Goal: Information Seeking & Learning: Check status

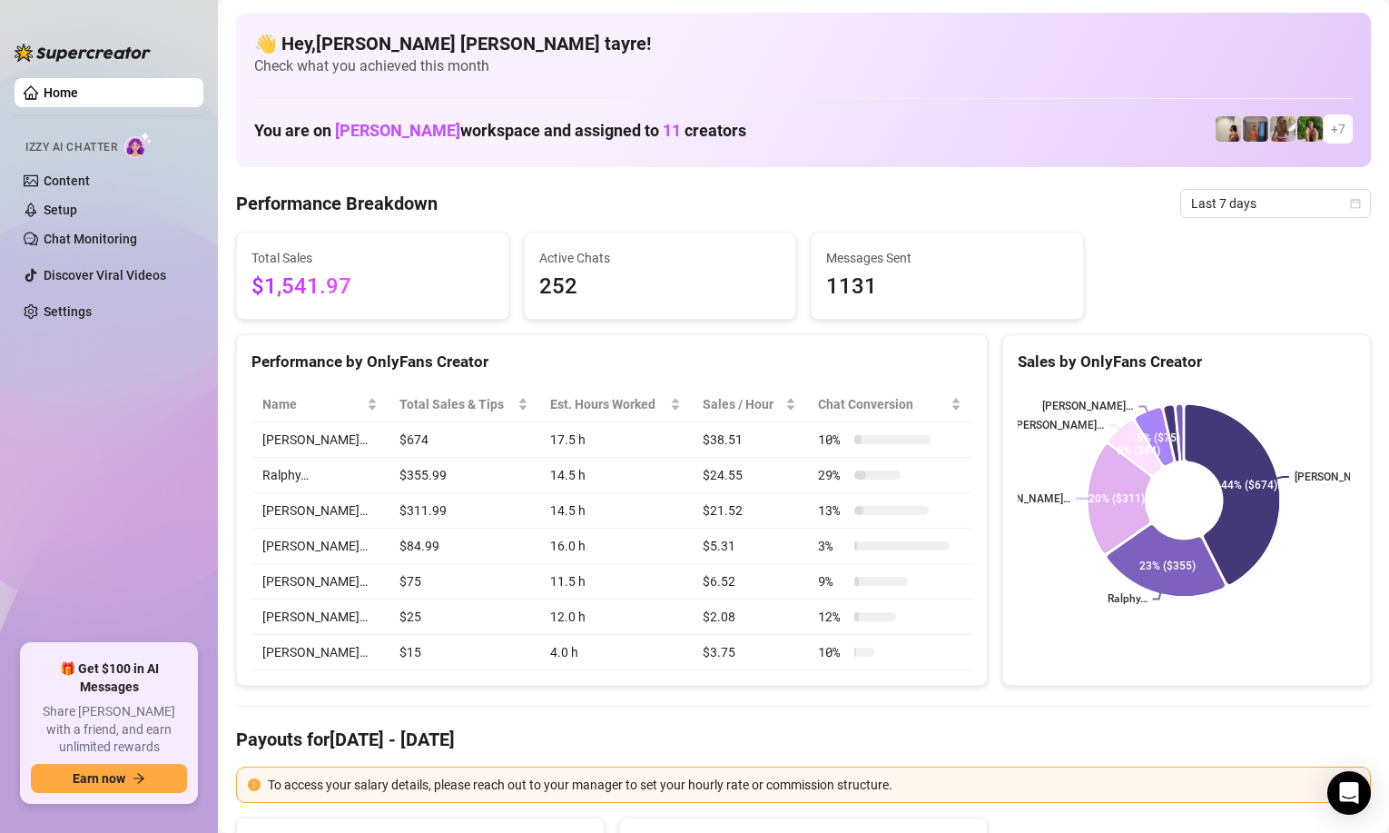
scroll to position [91, 0]
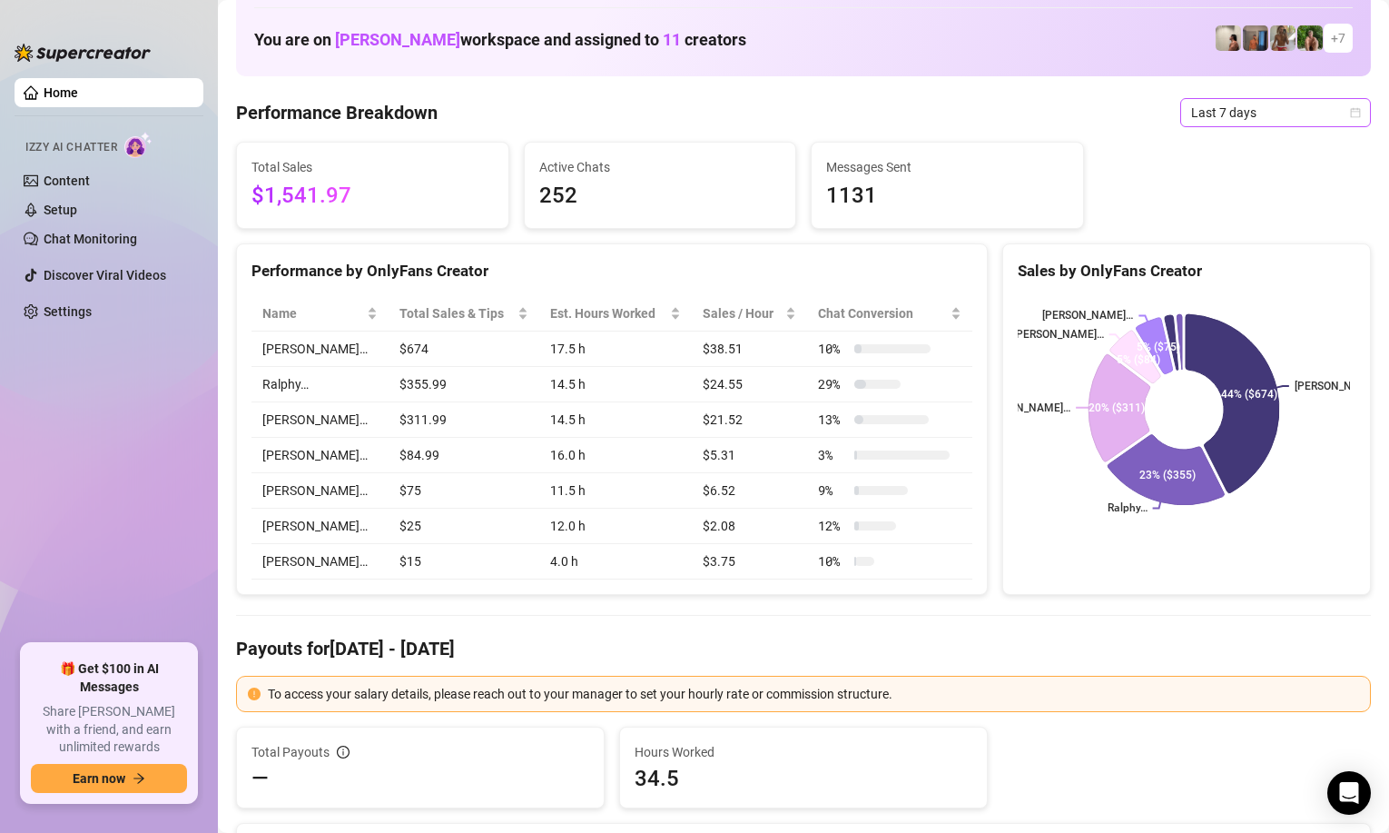
click at [1191, 119] on span "Last 7 days" at bounding box center [1275, 112] width 169 height 27
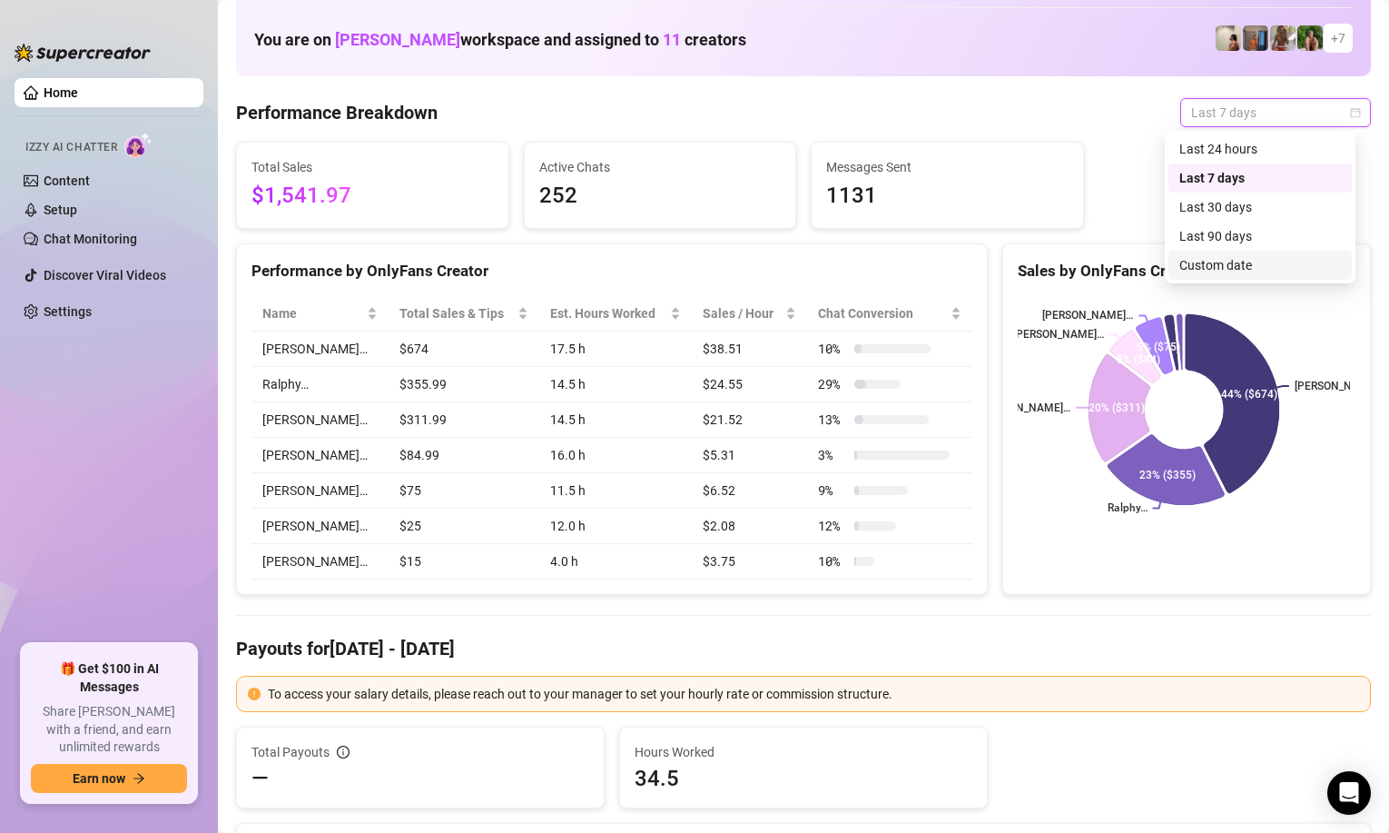
click at [1192, 259] on div "Custom date" at bounding box center [1261, 265] width 162 height 20
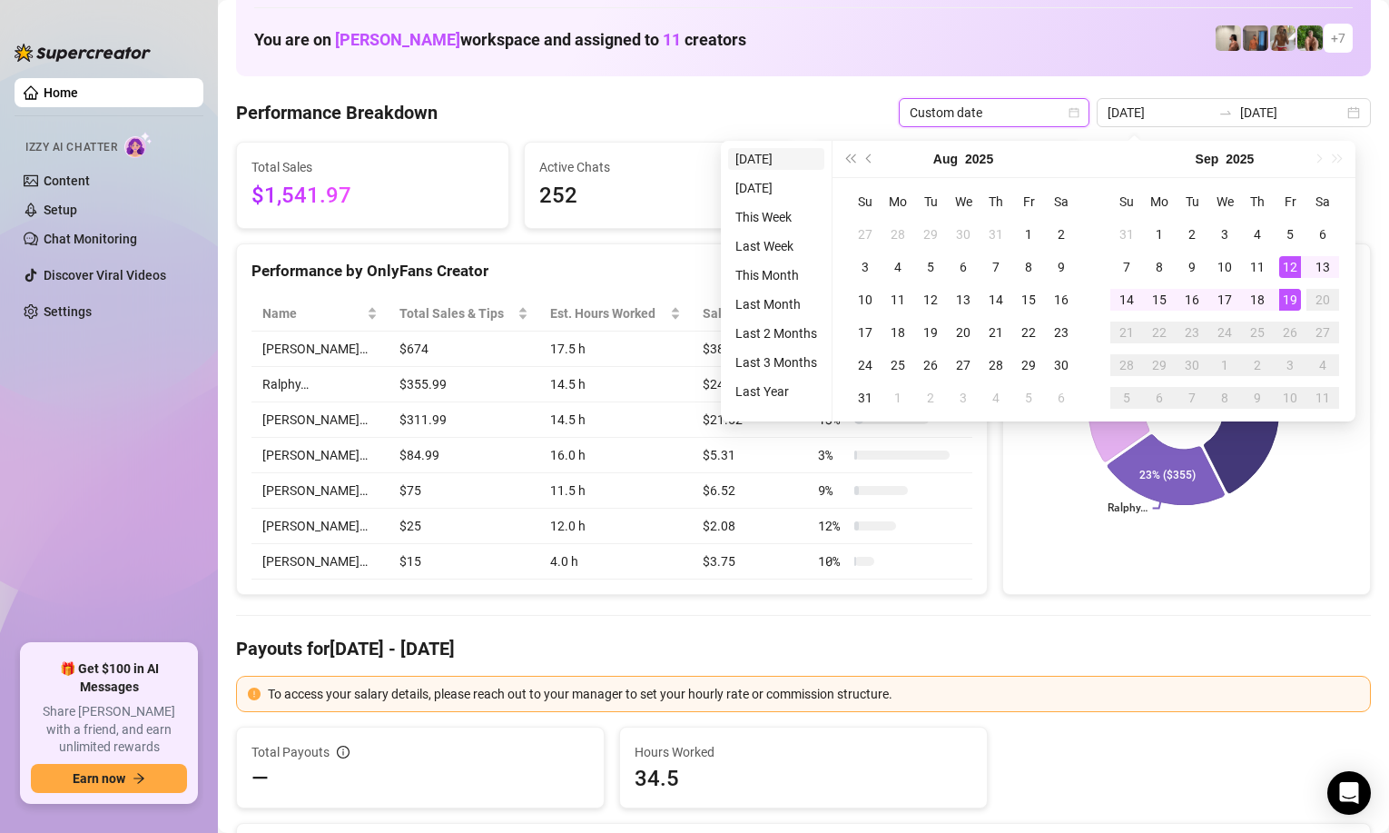
type input "[DATE]"
click at [792, 155] on li "[DATE]" at bounding box center [776, 159] width 96 height 22
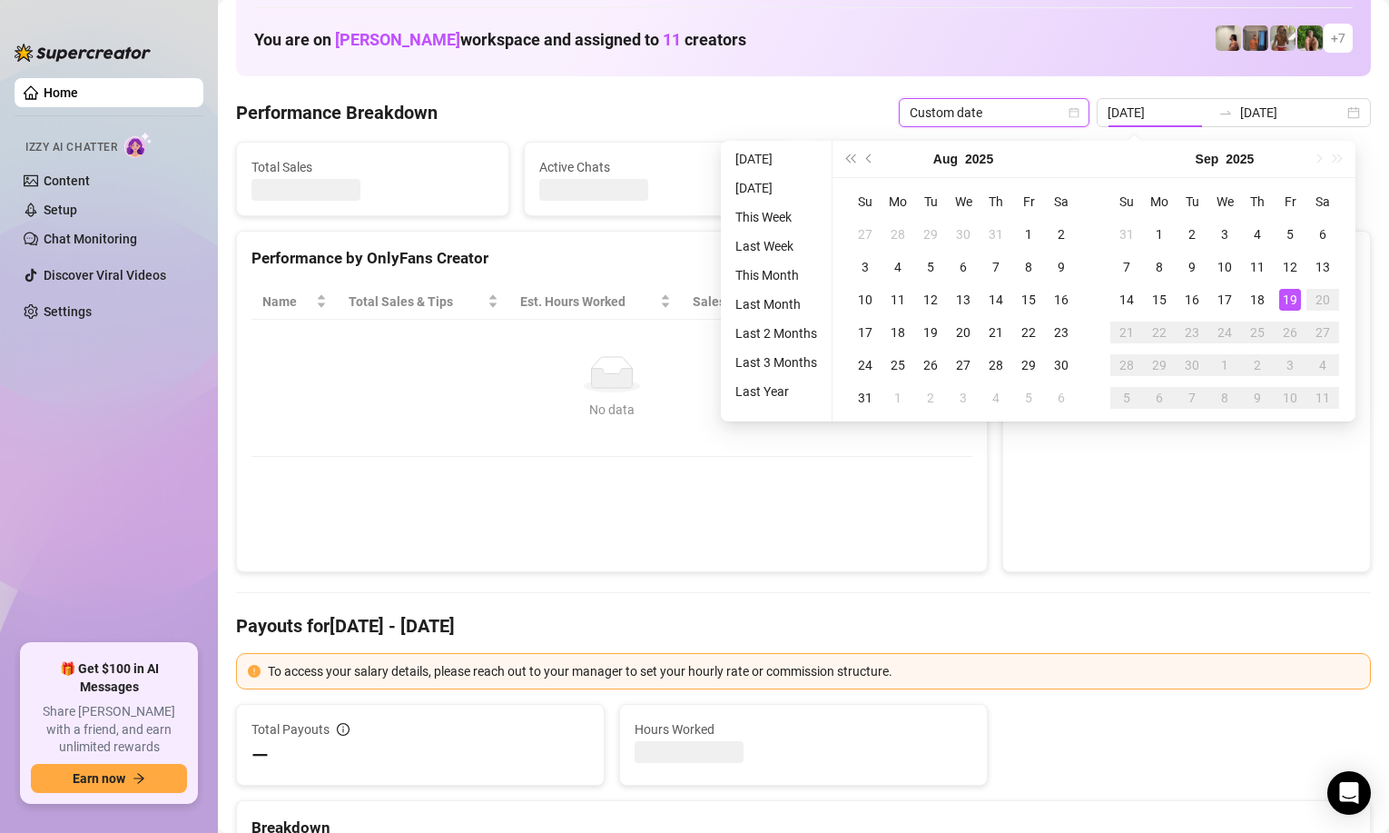
type input "[DATE]"
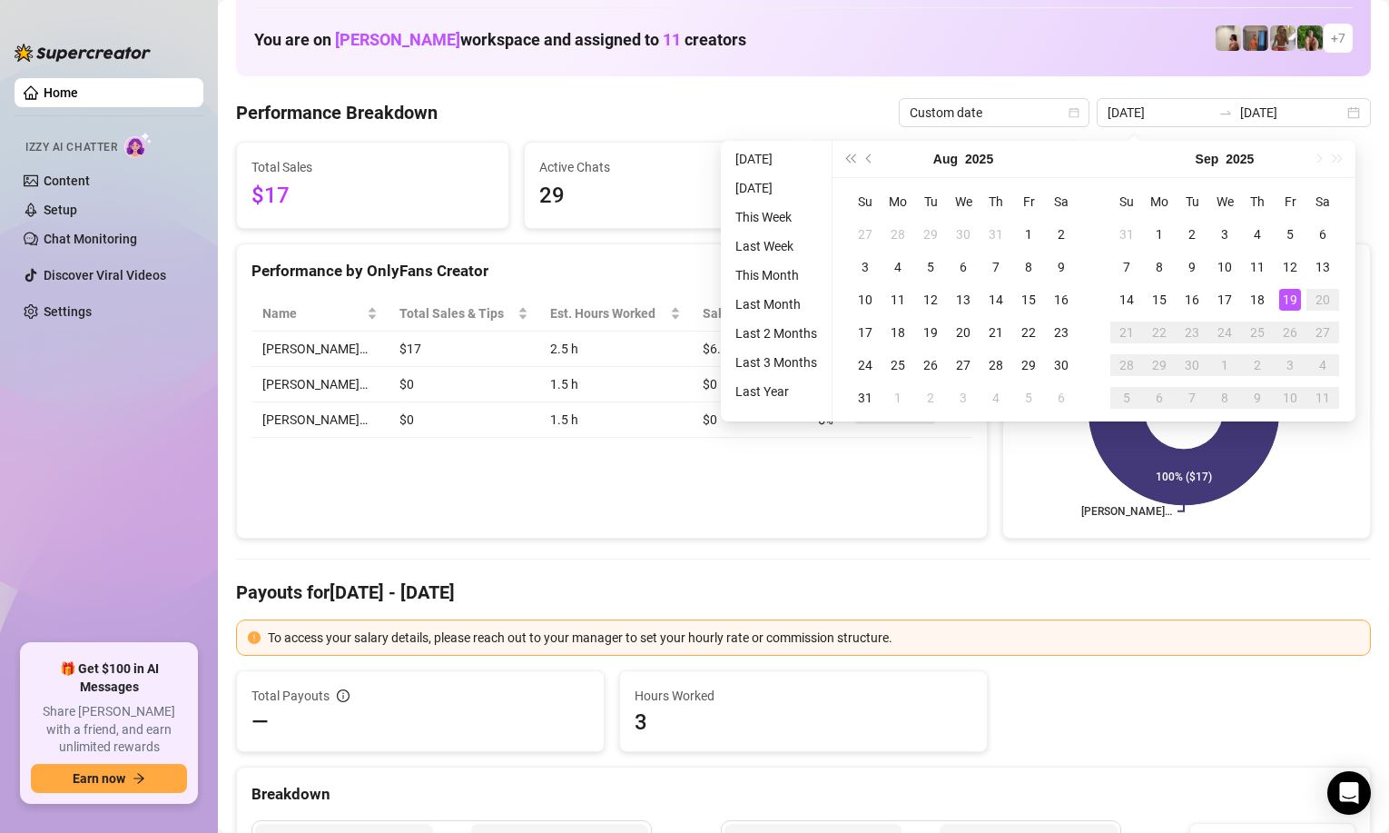
click at [662, 489] on div "Performance by OnlyFans Creator Name Total Sales & Tips Est. Hours Worked Sales…" at bounding box center [612, 391] width 752 height 296
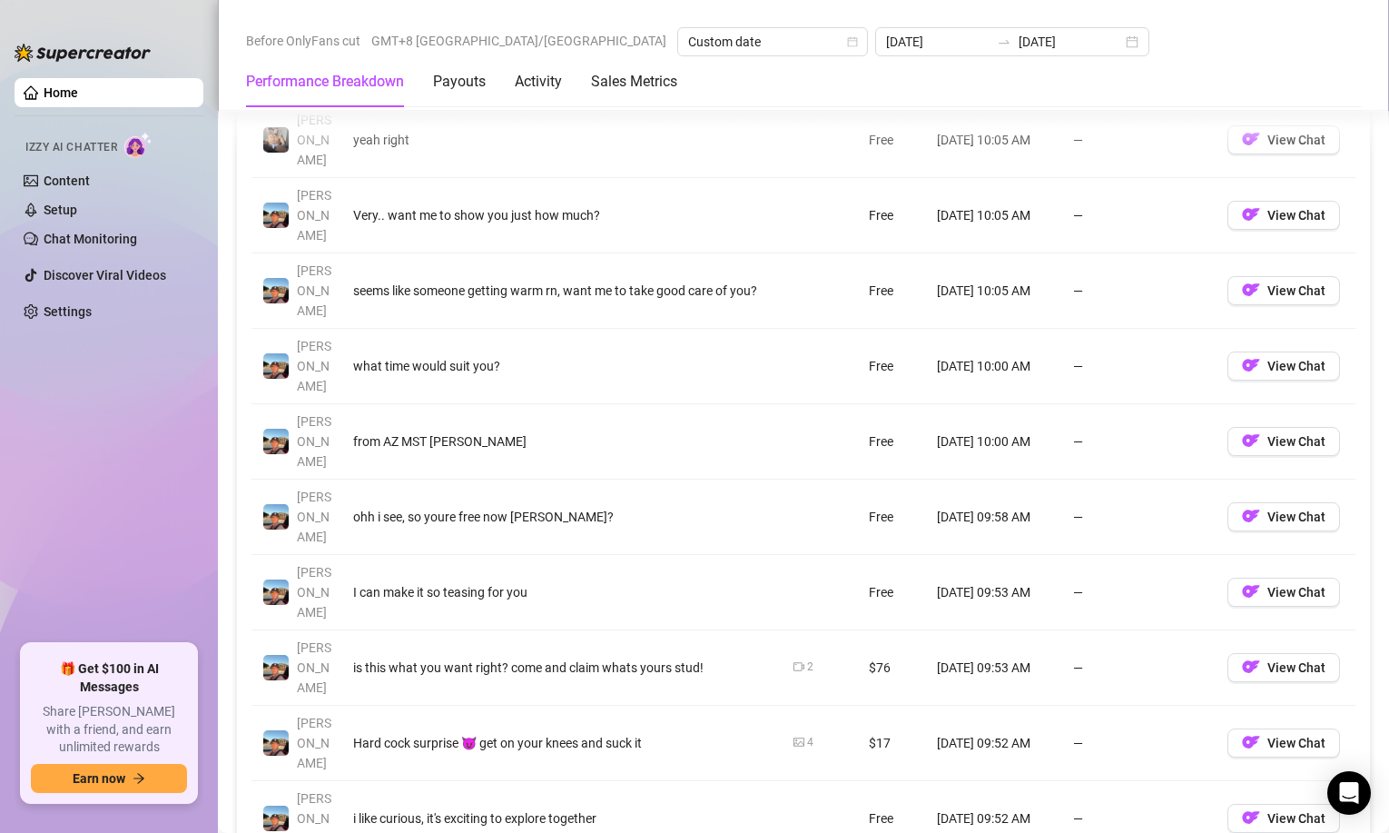
scroll to position [2088, 0]
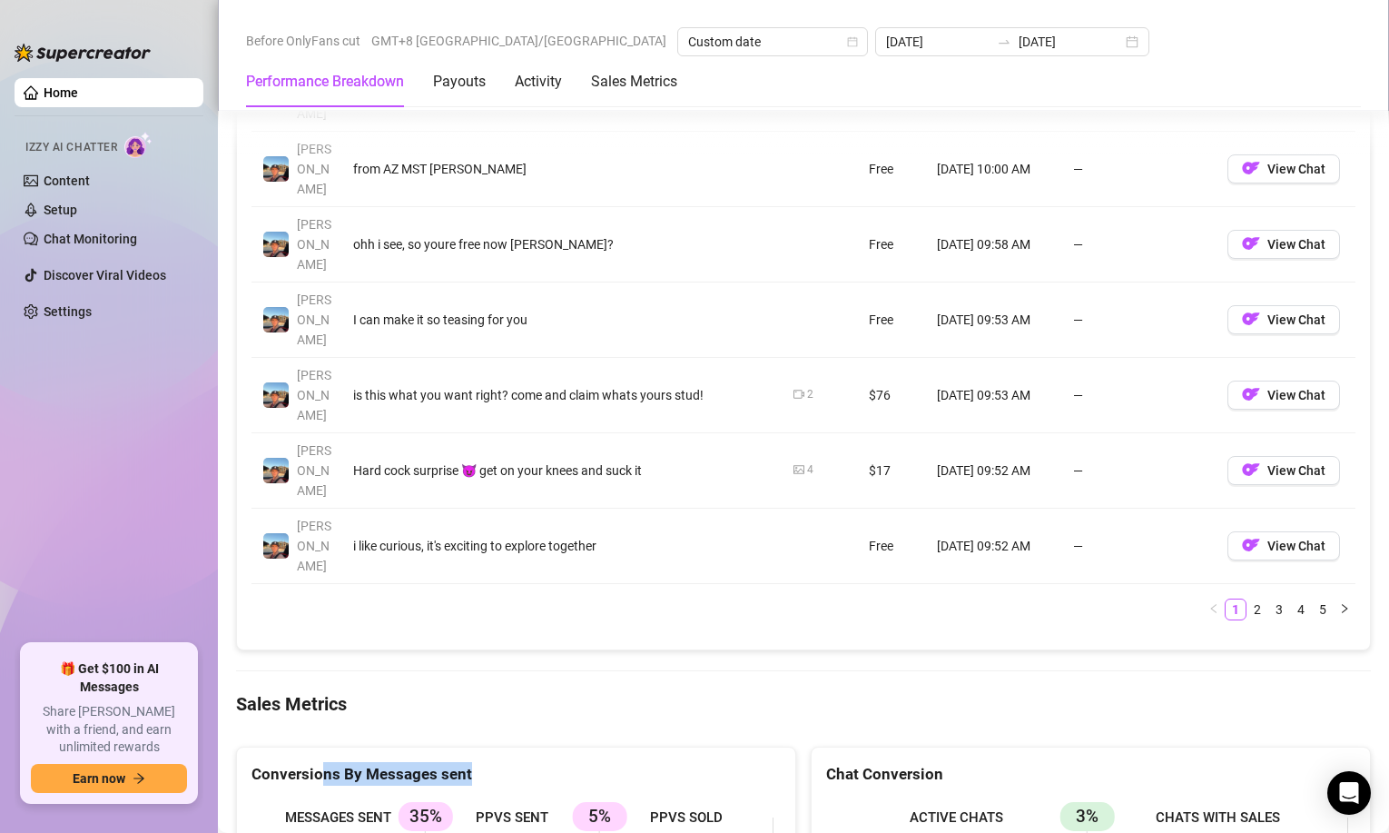
drag, startPoint x: 653, startPoint y: 563, endPoint x: 228, endPoint y: 437, distance: 443.3
click at [96, 405] on ul "Home Izzy AI Chatter Content Setup Chat Monitoring Discover Viral Videos Settin…" at bounding box center [109, 354] width 189 height 566
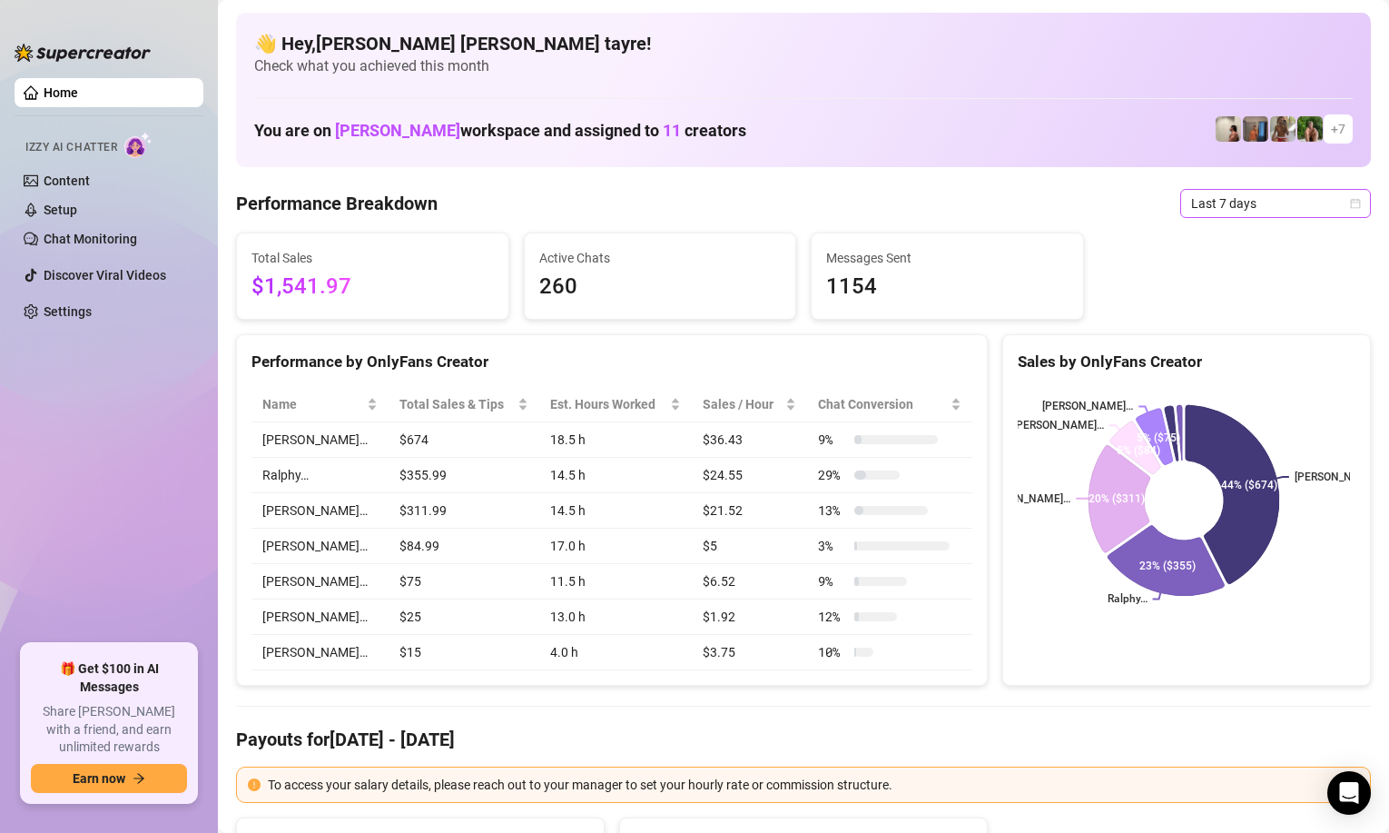
click at [1191, 201] on span "Last 7 days" at bounding box center [1275, 203] width 169 height 27
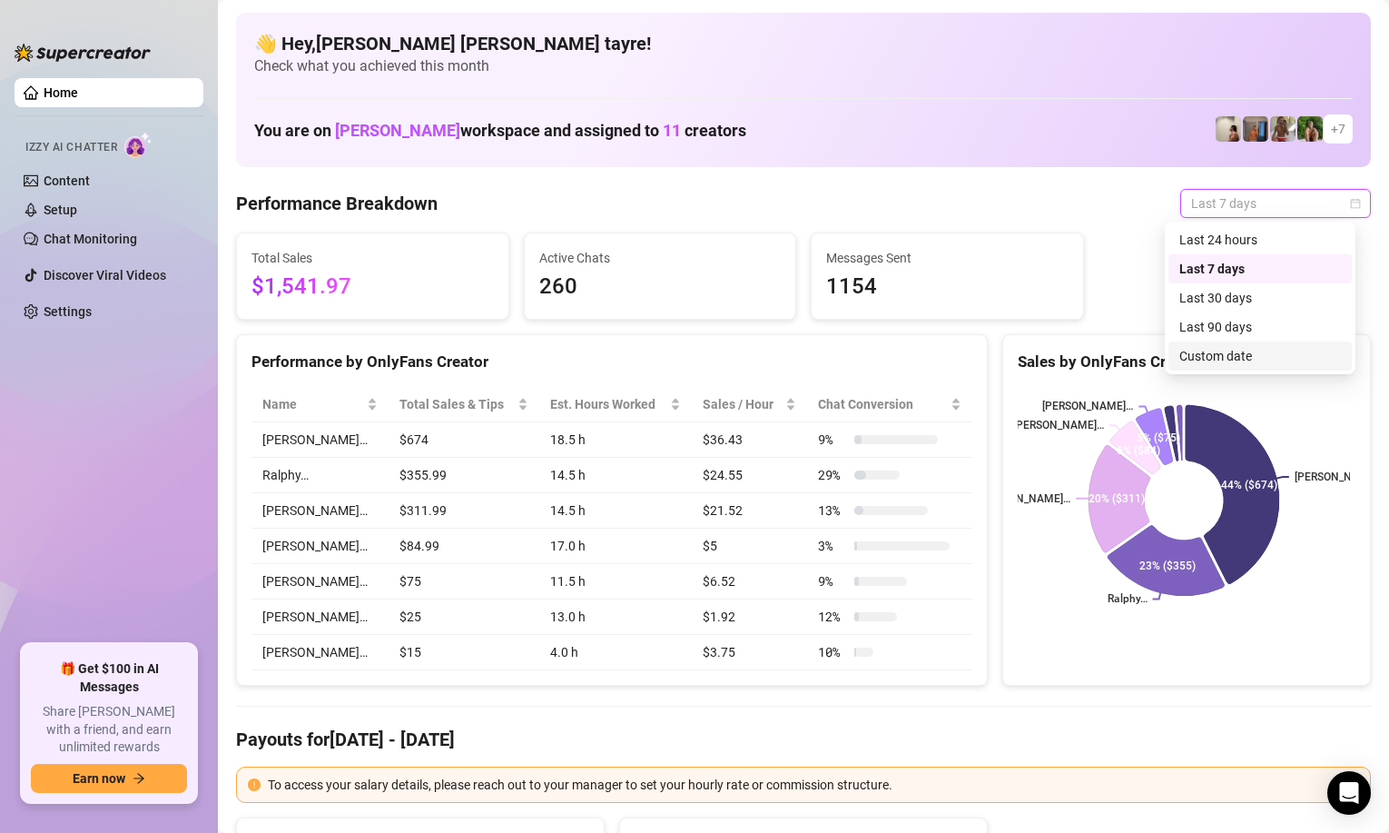
click at [1192, 352] on div "Custom date" at bounding box center [1261, 356] width 162 height 20
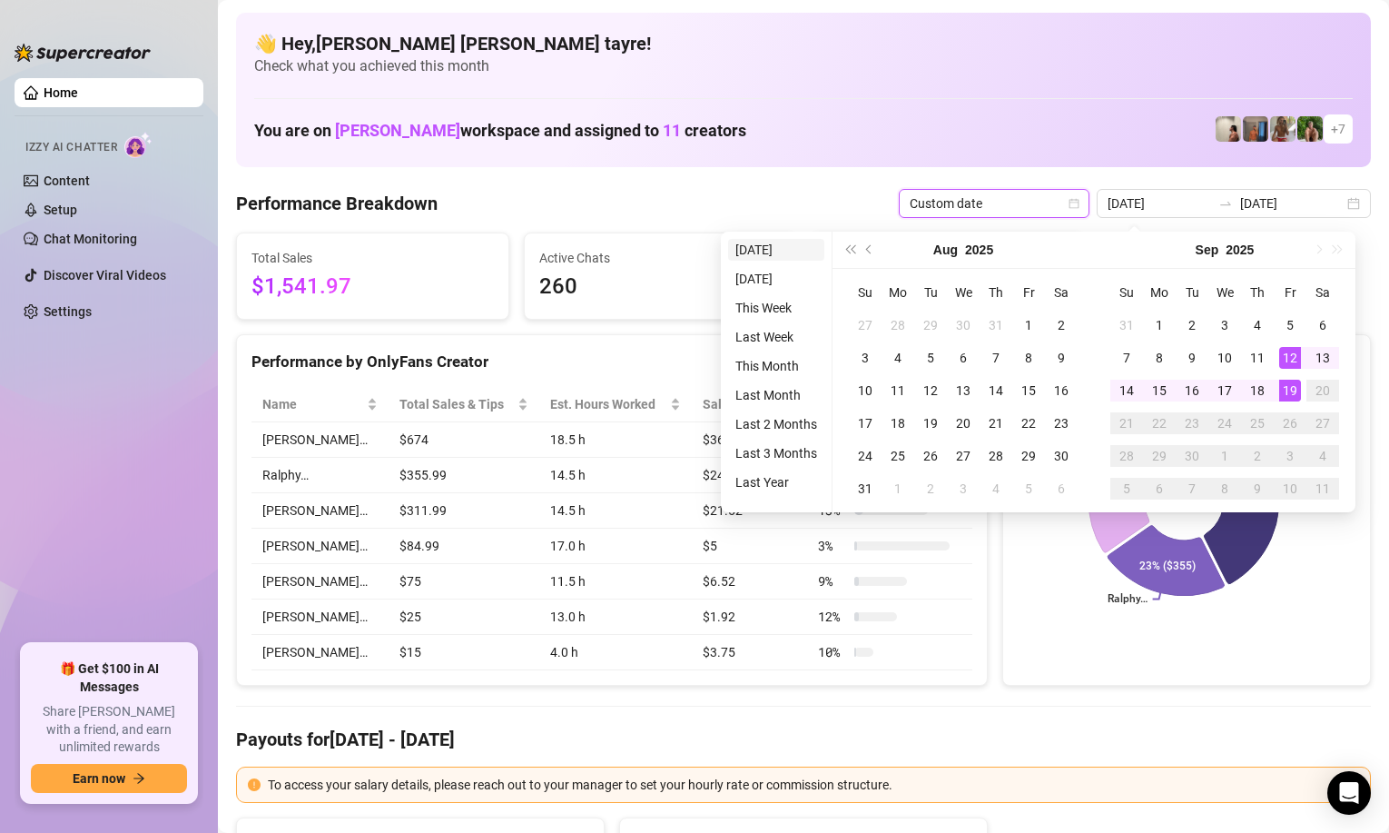
type input "2025-09-18"
type input "[DATE]"
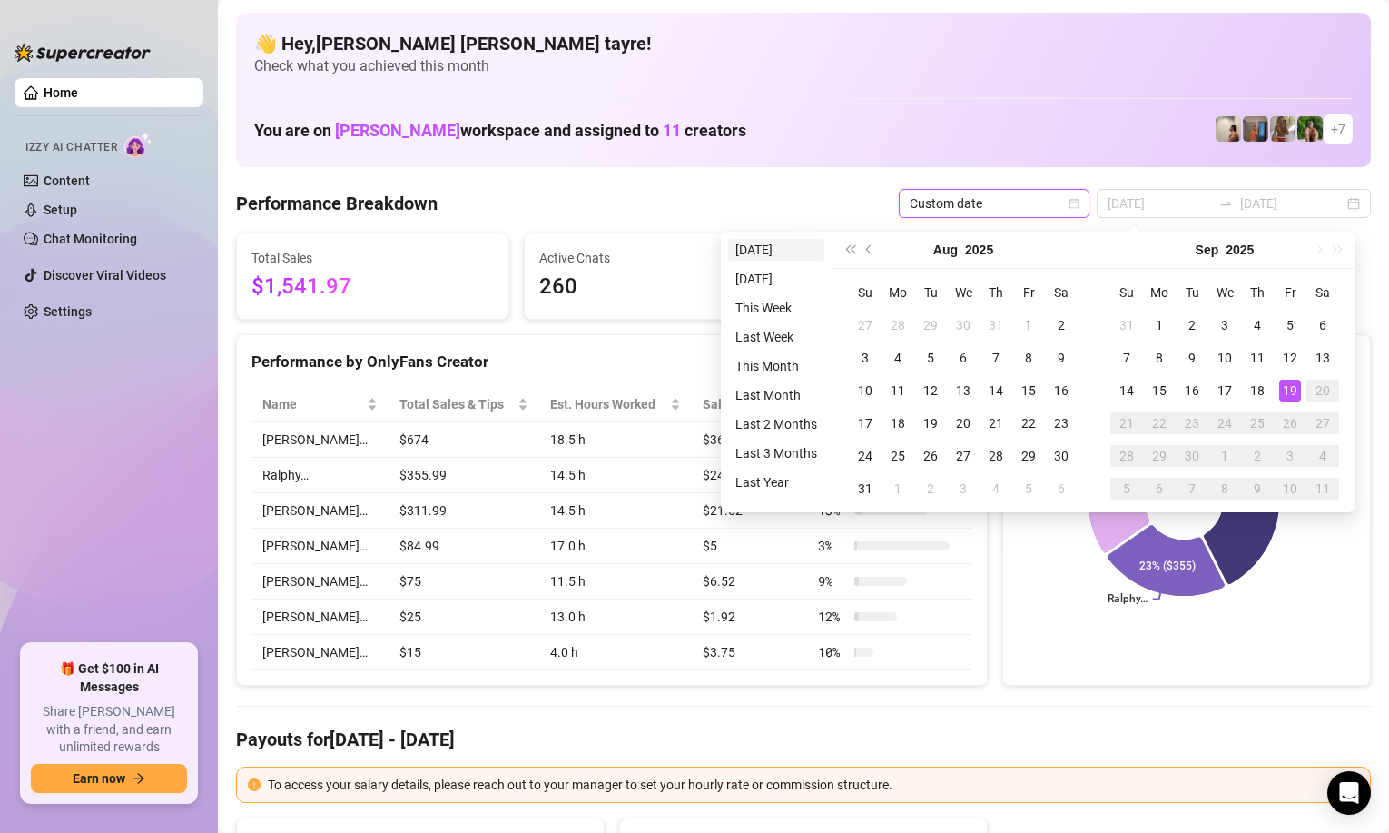
click at [779, 251] on li "[DATE]" at bounding box center [776, 250] width 96 height 22
click at [779, 251] on div "Active Chats 260" at bounding box center [661, 275] width 272 height 85
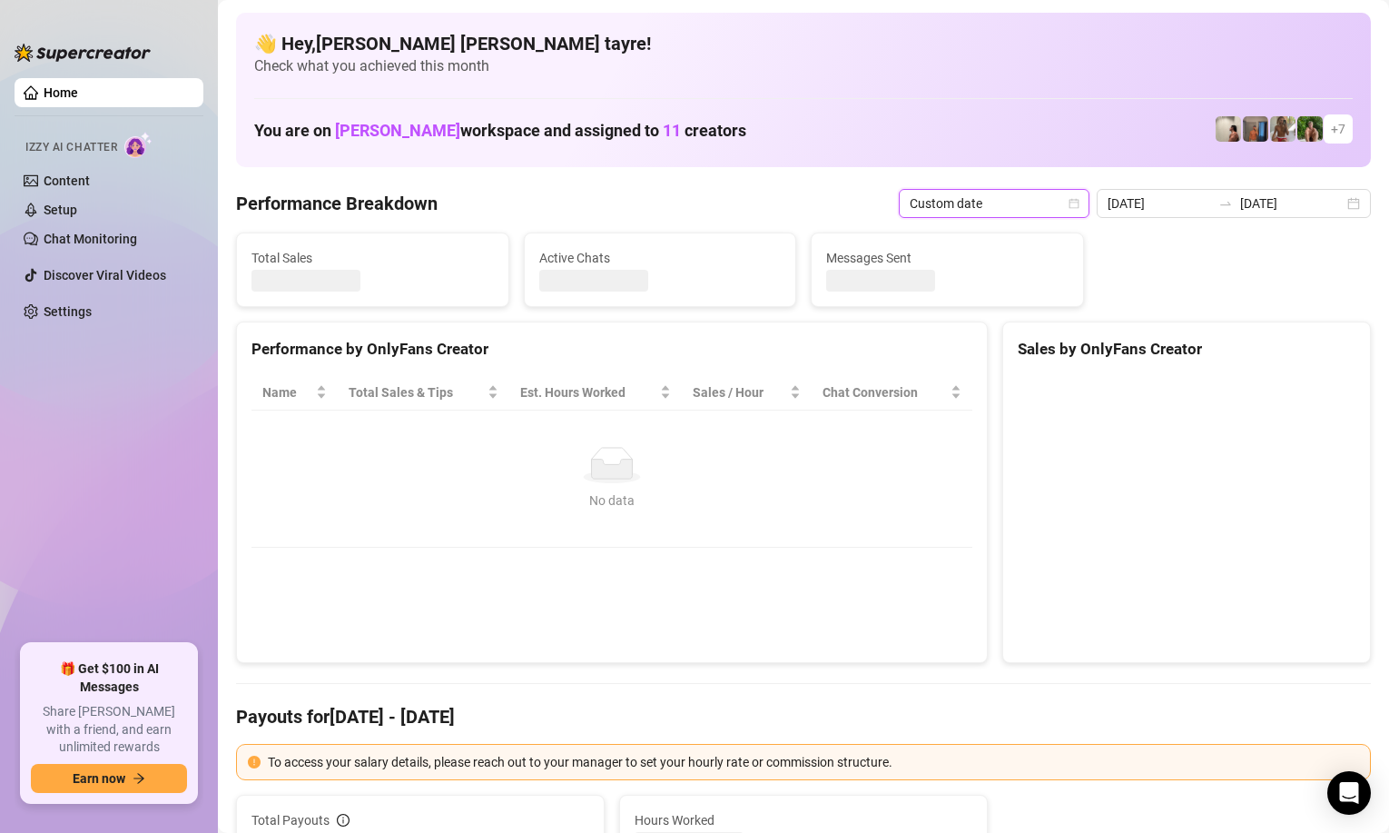
type input "[DATE]"
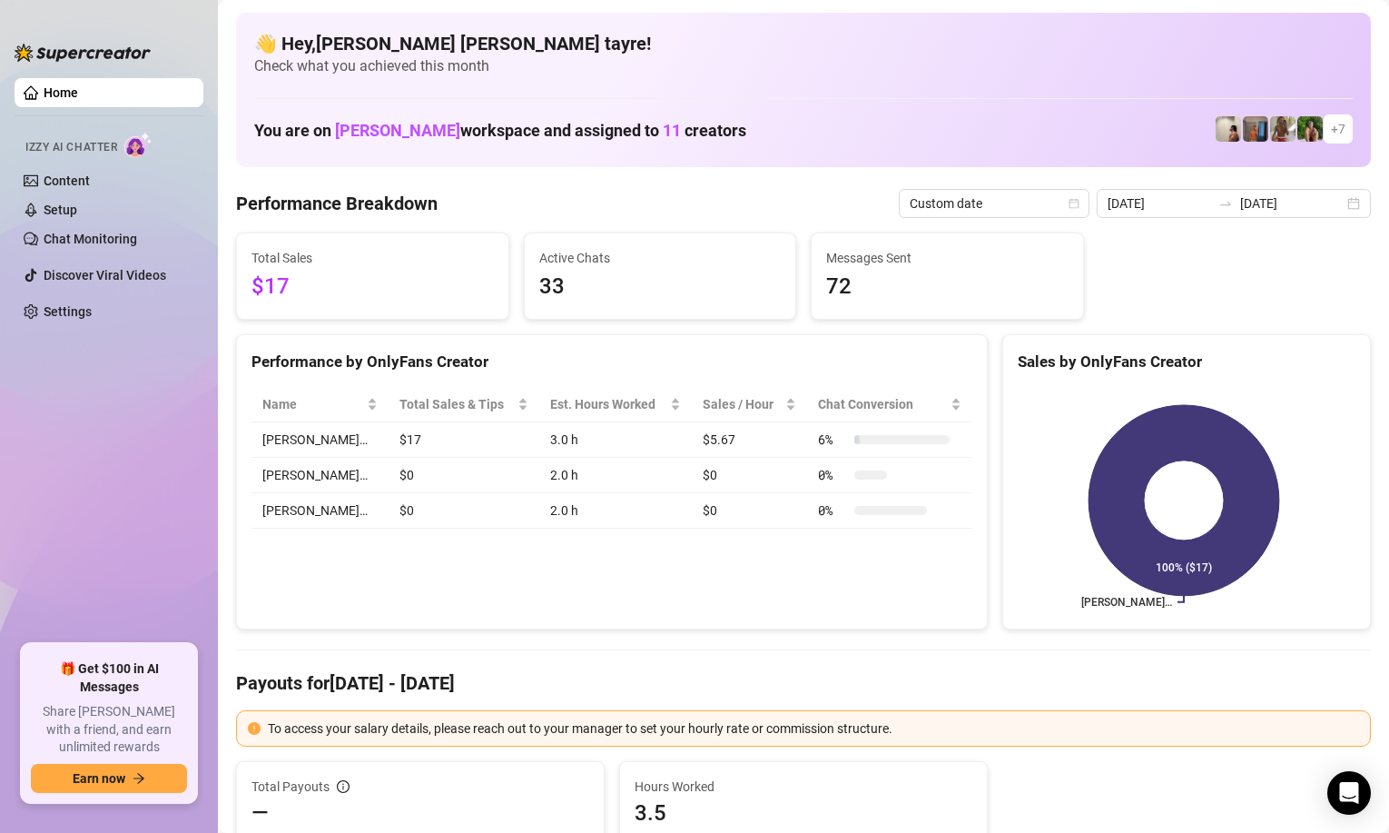
click at [212, 284] on div "Home Izzy AI Chatter Content Setup Chat Monitoring Discover Viral Videos Settin…" at bounding box center [694, 416] width 1389 height 833
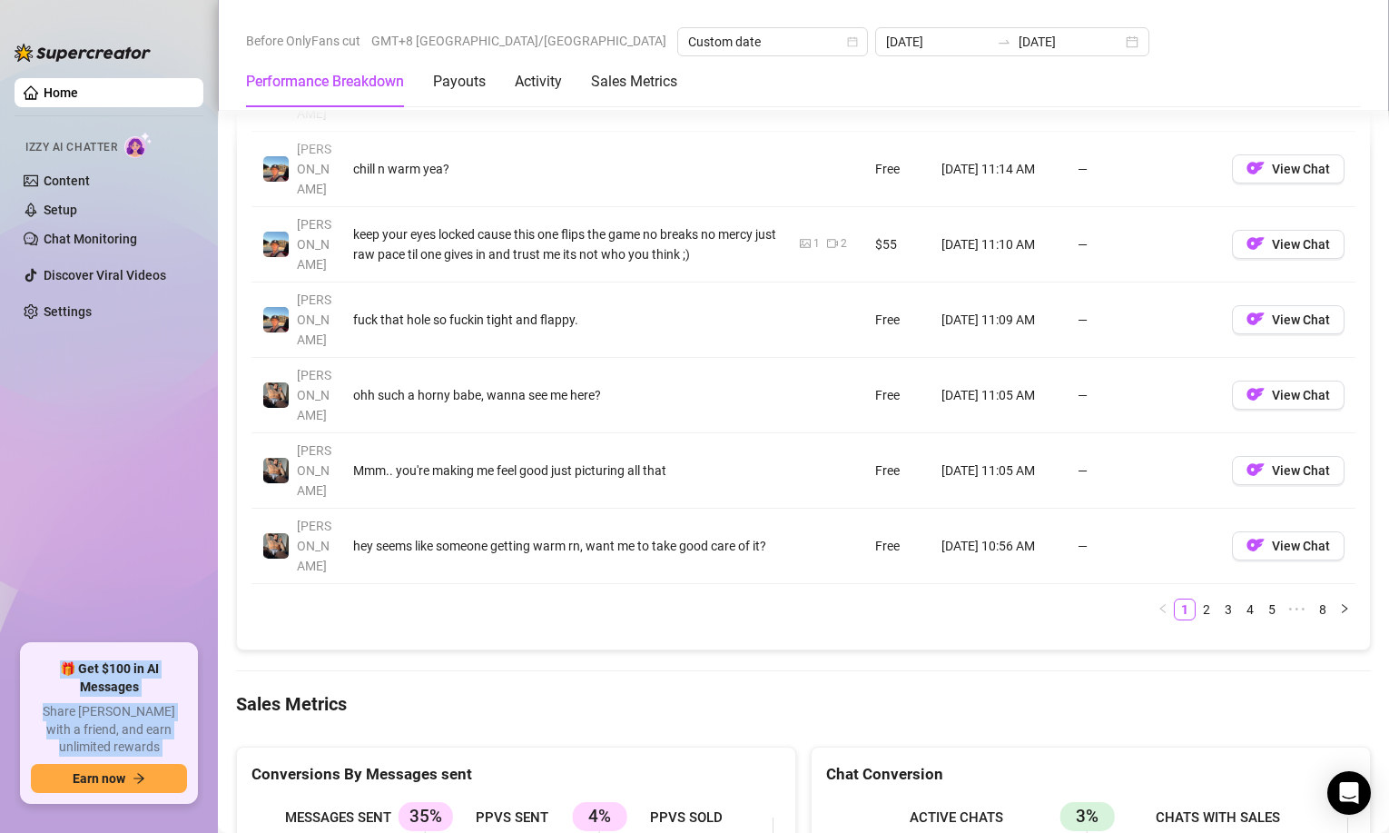
scroll to position [2361, 0]
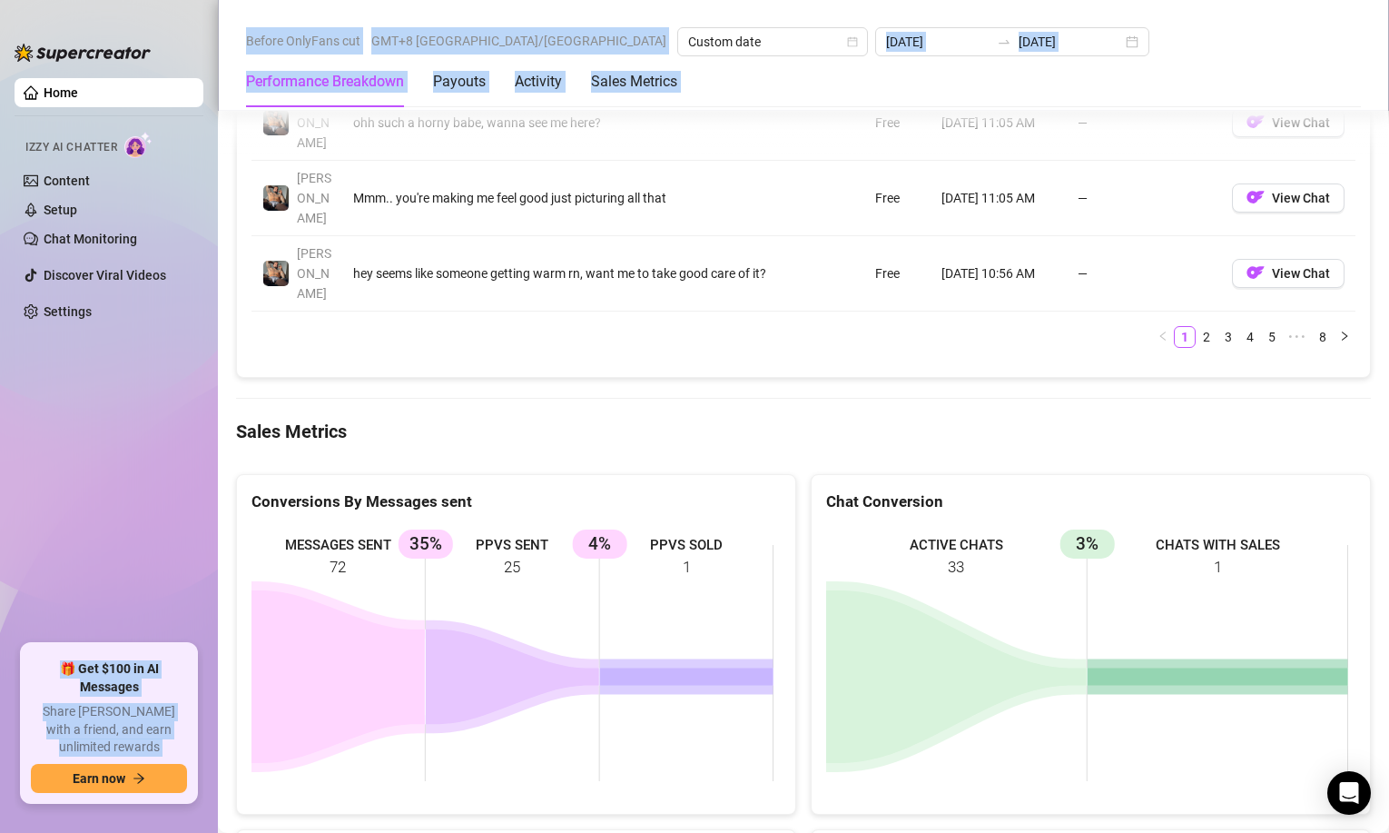
click at [284, 590] on icon at bounding box center [338, 676] width 173 height 173
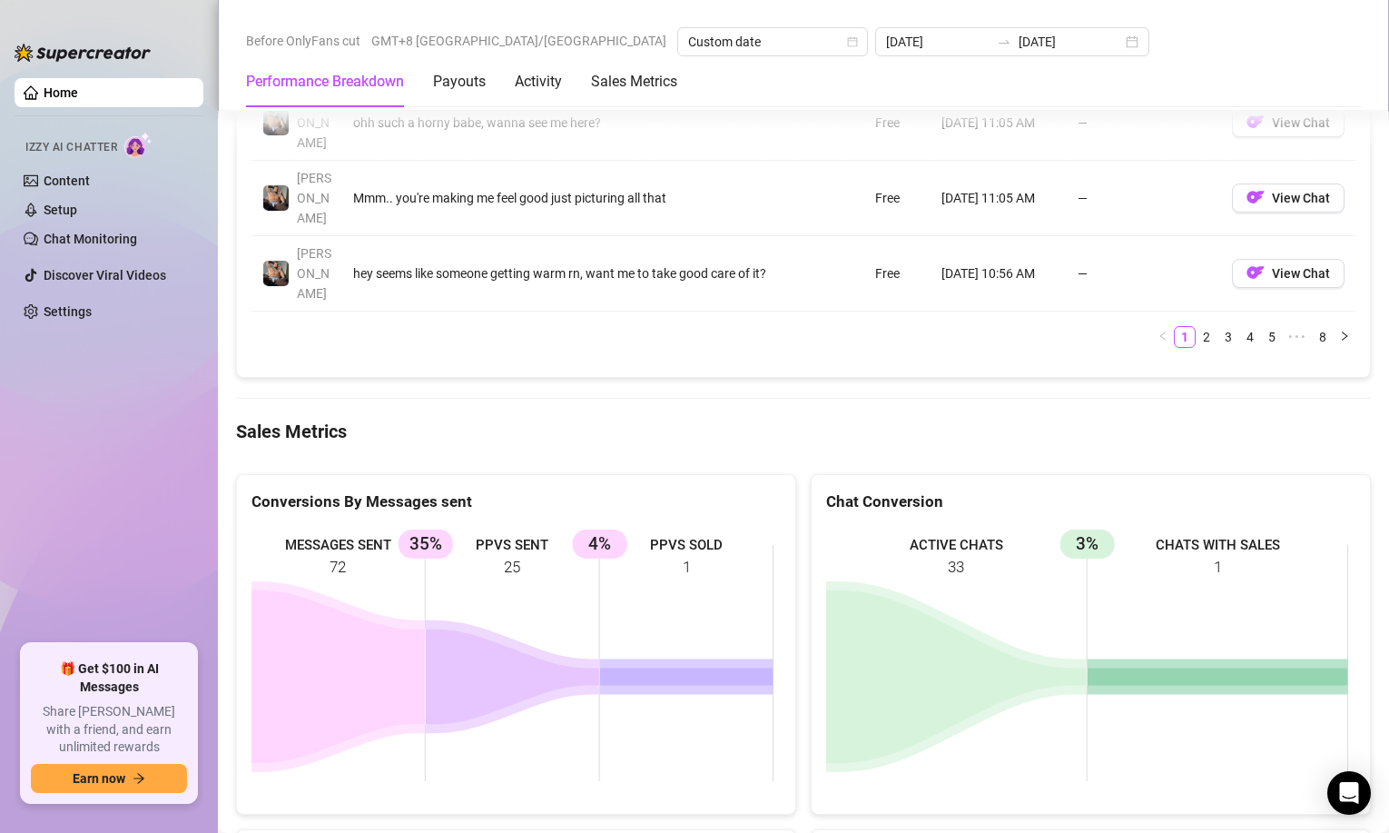
click at [349, 527] on rect at bounding box center [513, 663] width 522 height 272
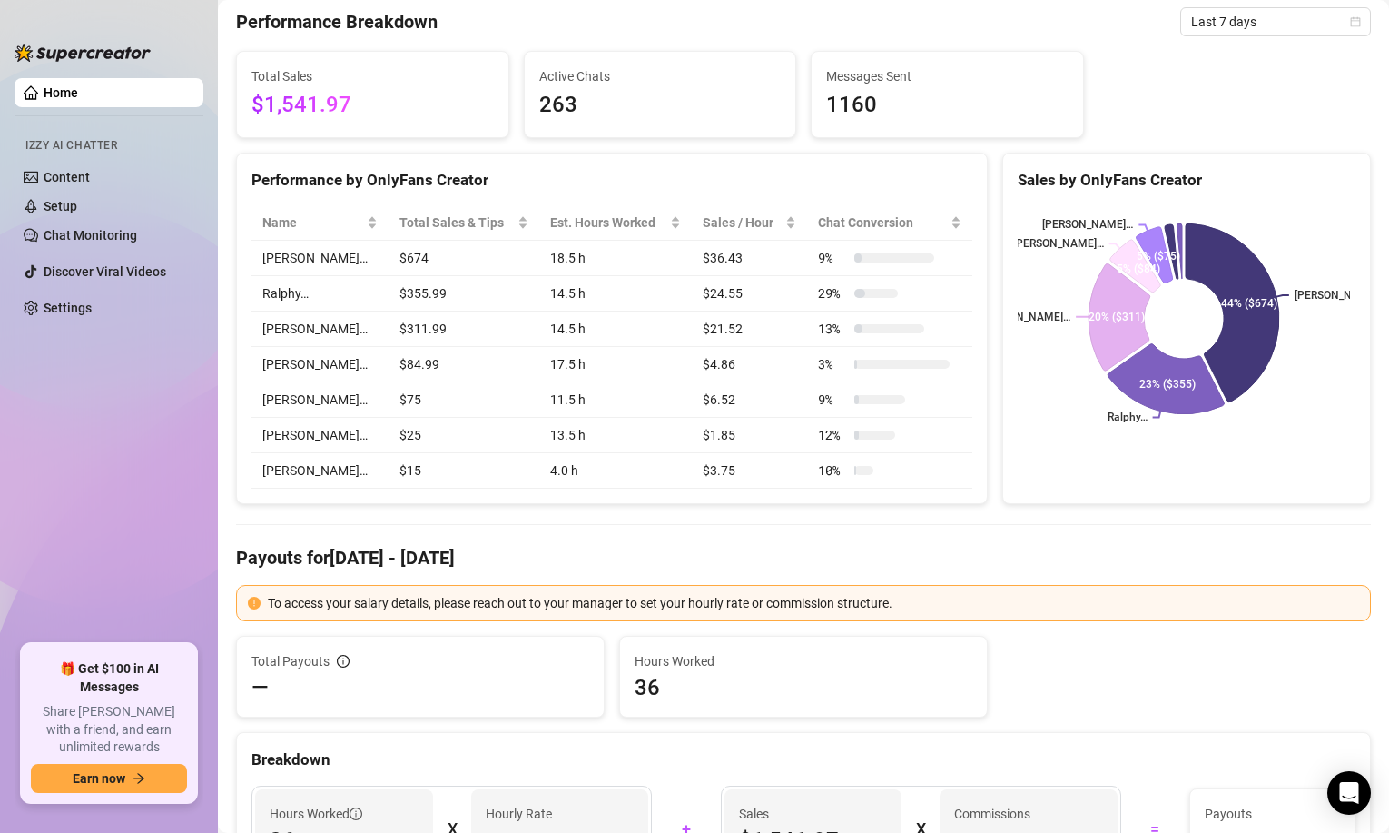
scroll to position [91, 0]
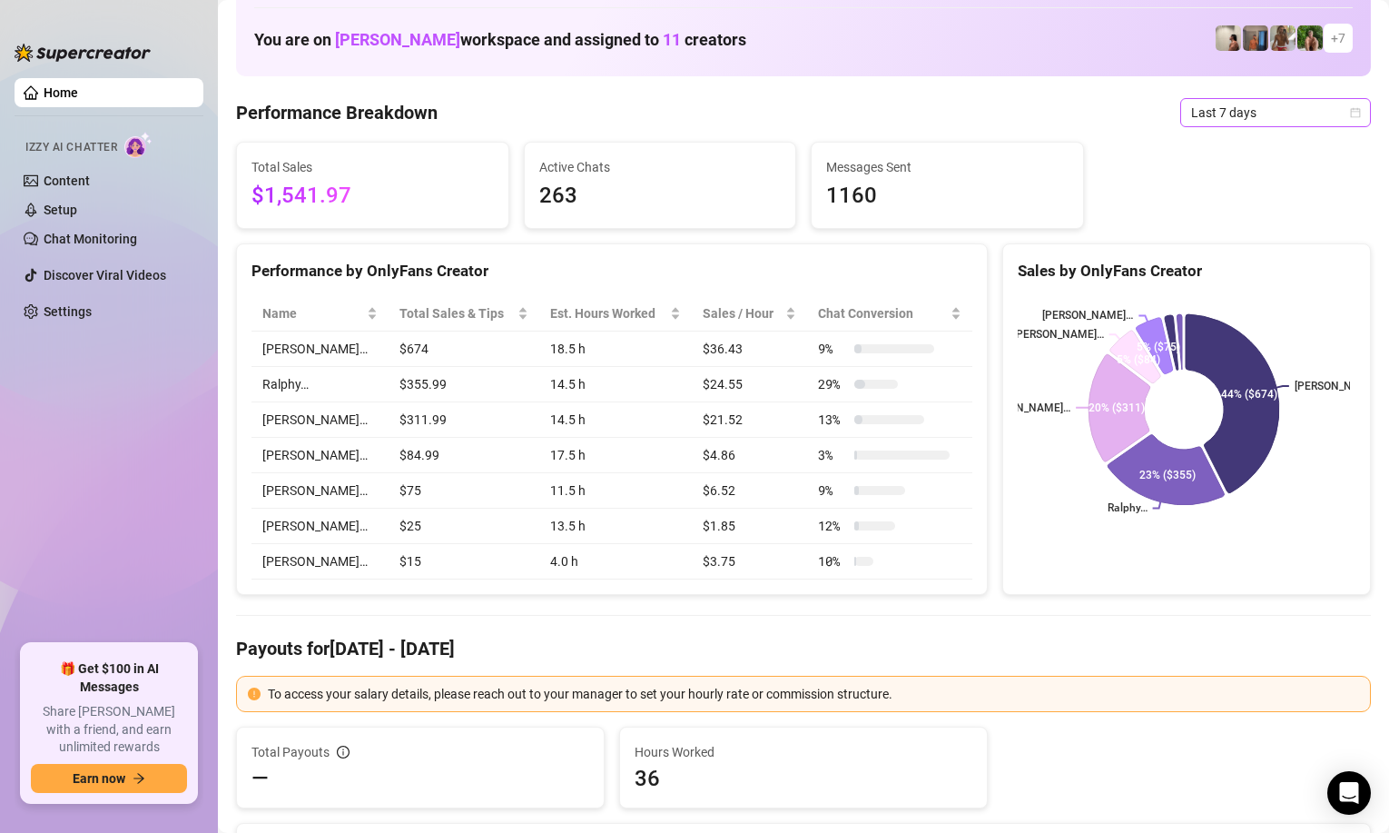
click at [1226, 105] on span "Last 7 days" at bounding box center [1275, 112] width 169 height 27
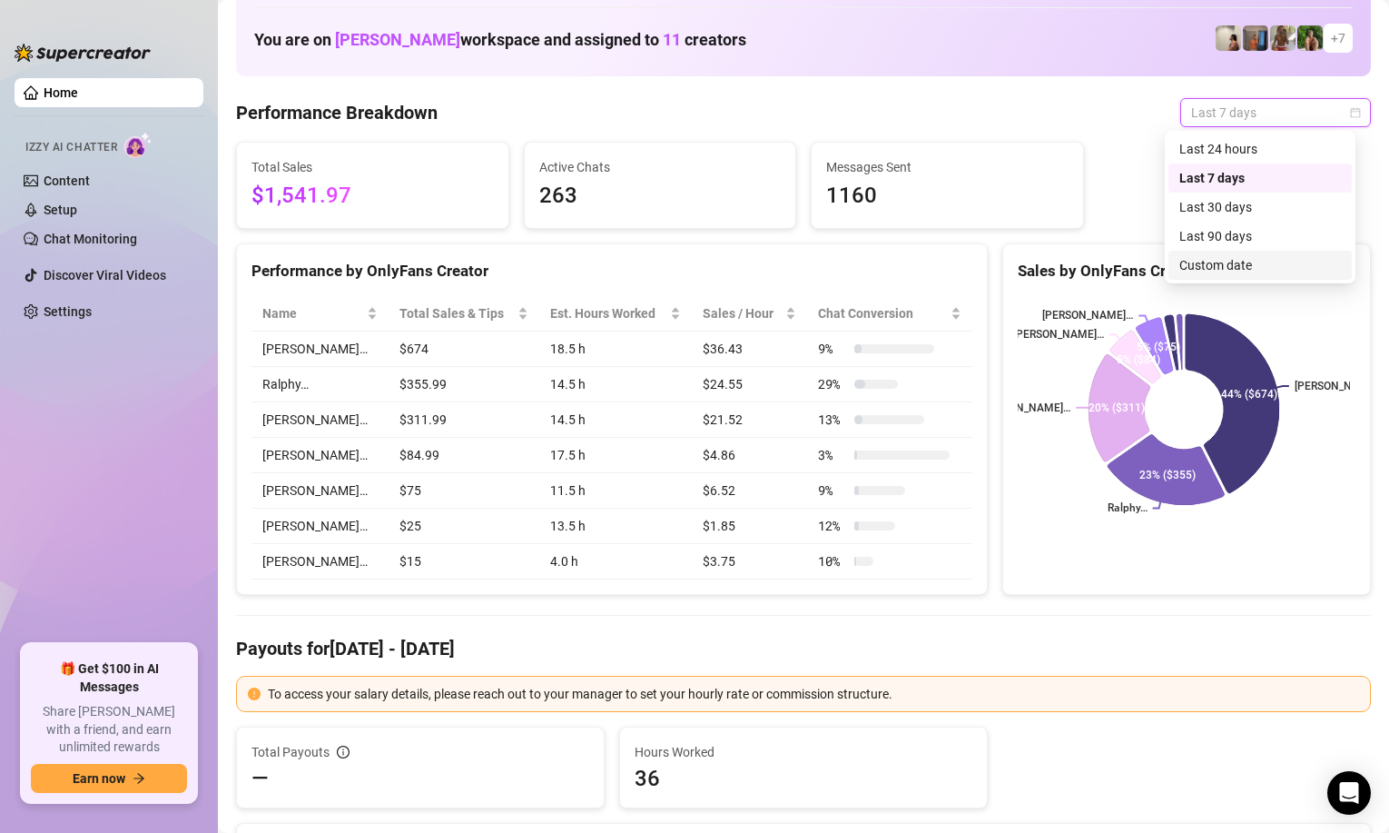
click at [1194, 271] on div "Custom date" at bounding box center [1261, 265] width 162 height 20
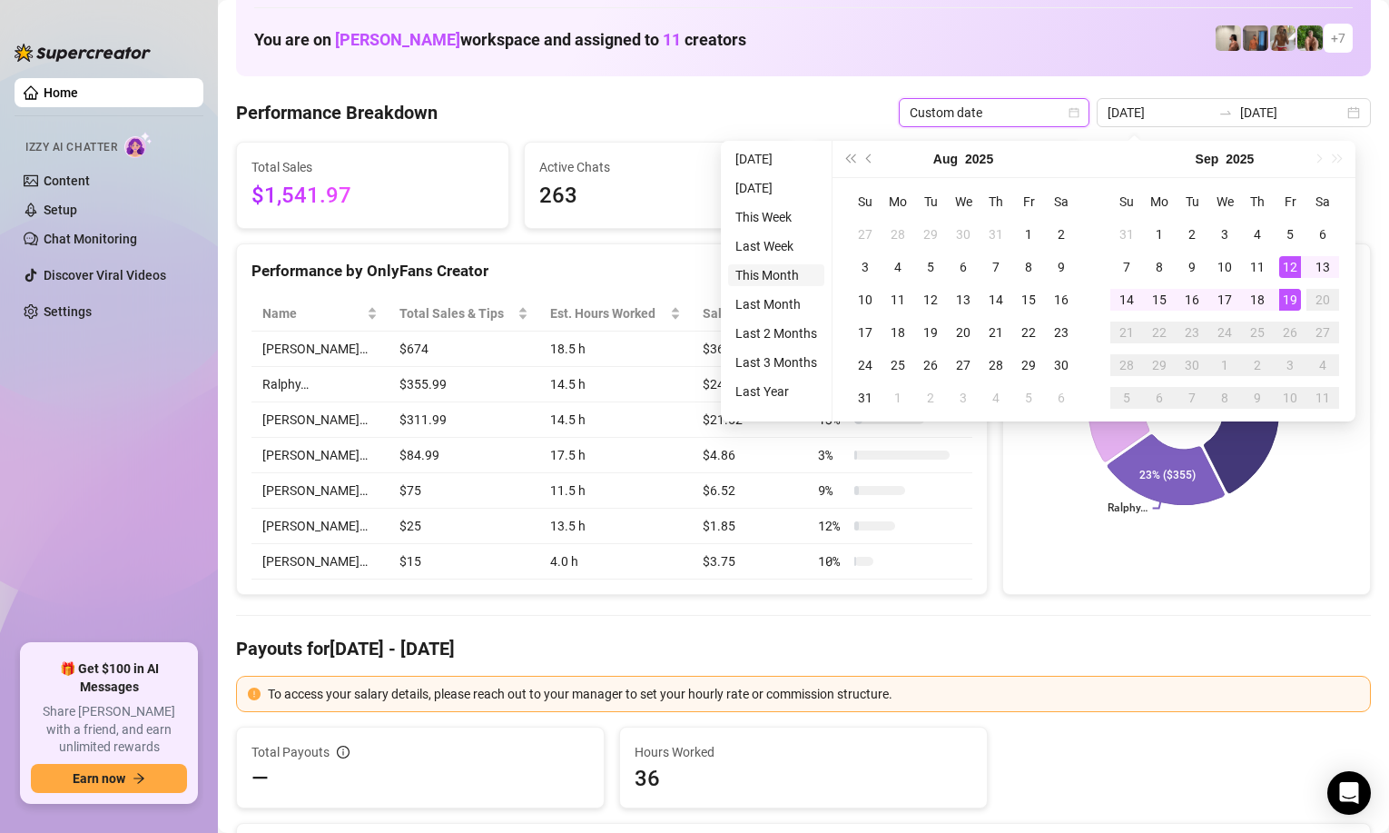
type input "[DATE]"
click at [772, 275] on li "This Month" at bounding box center [776, 275] width 96 height 22
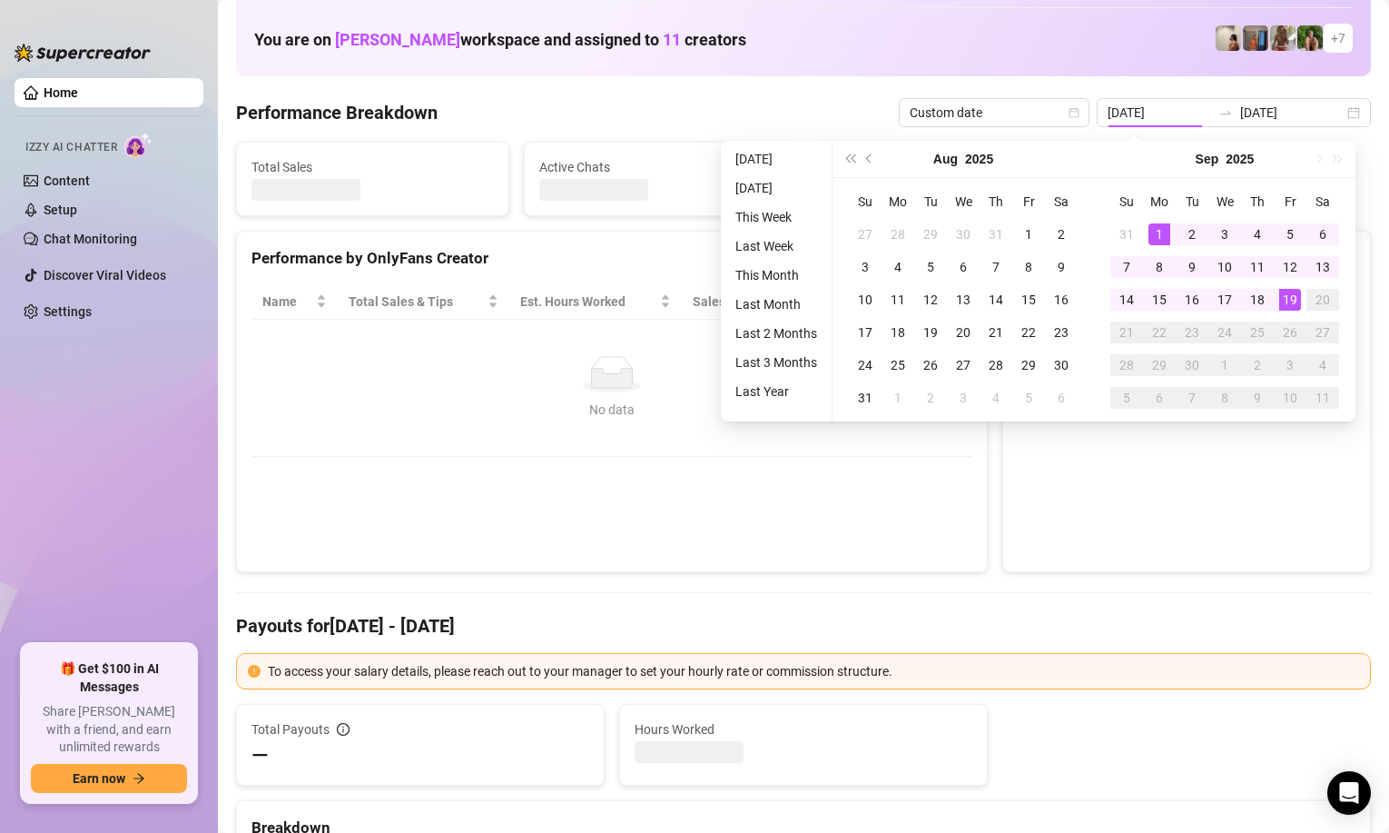
type input "[DATE]"
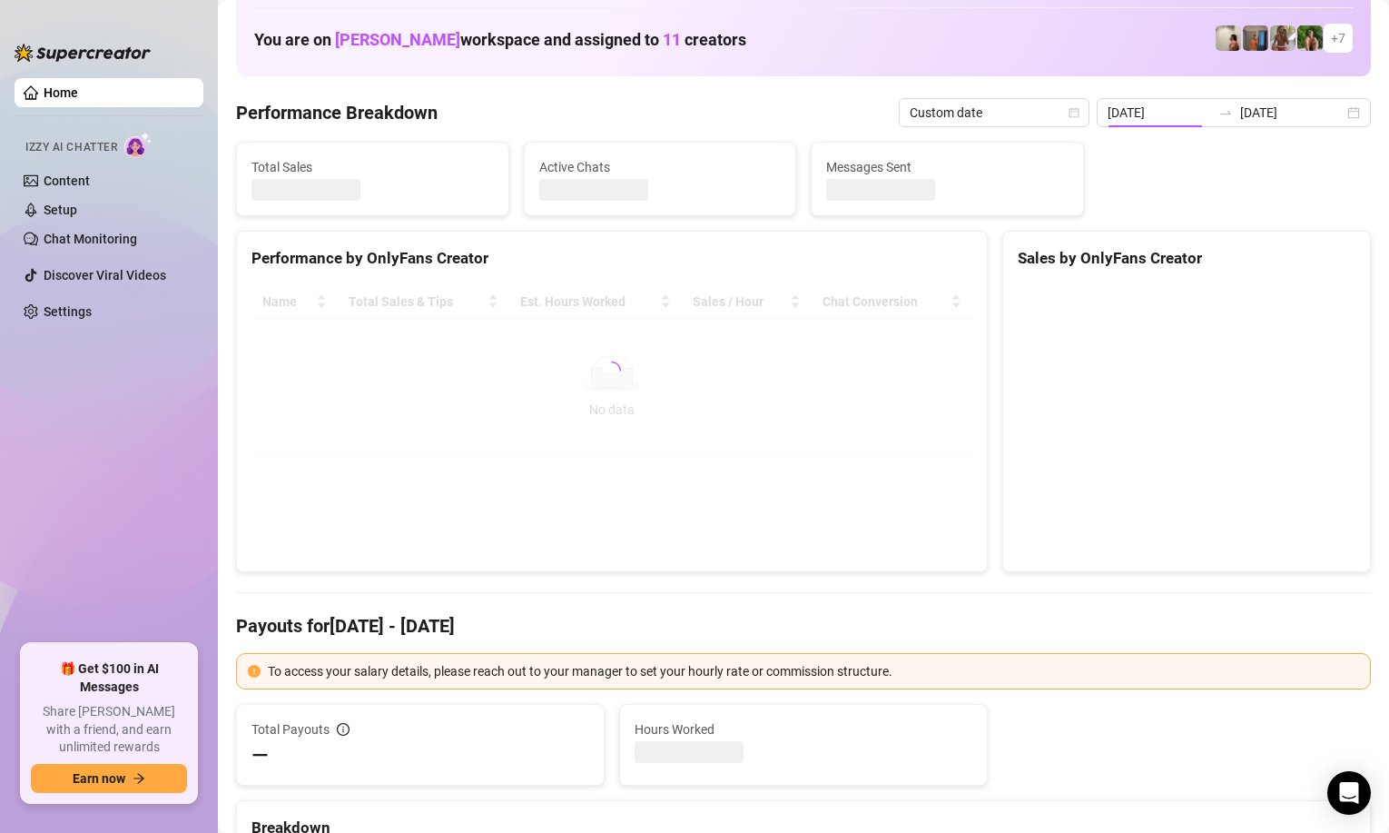
click at [153, 518] on ul "Home Izzy AI Chatter Content Setup Chat Monitoring Discover Viral Videos Settin…" at bounding box center [109, 354] width 189 height 566
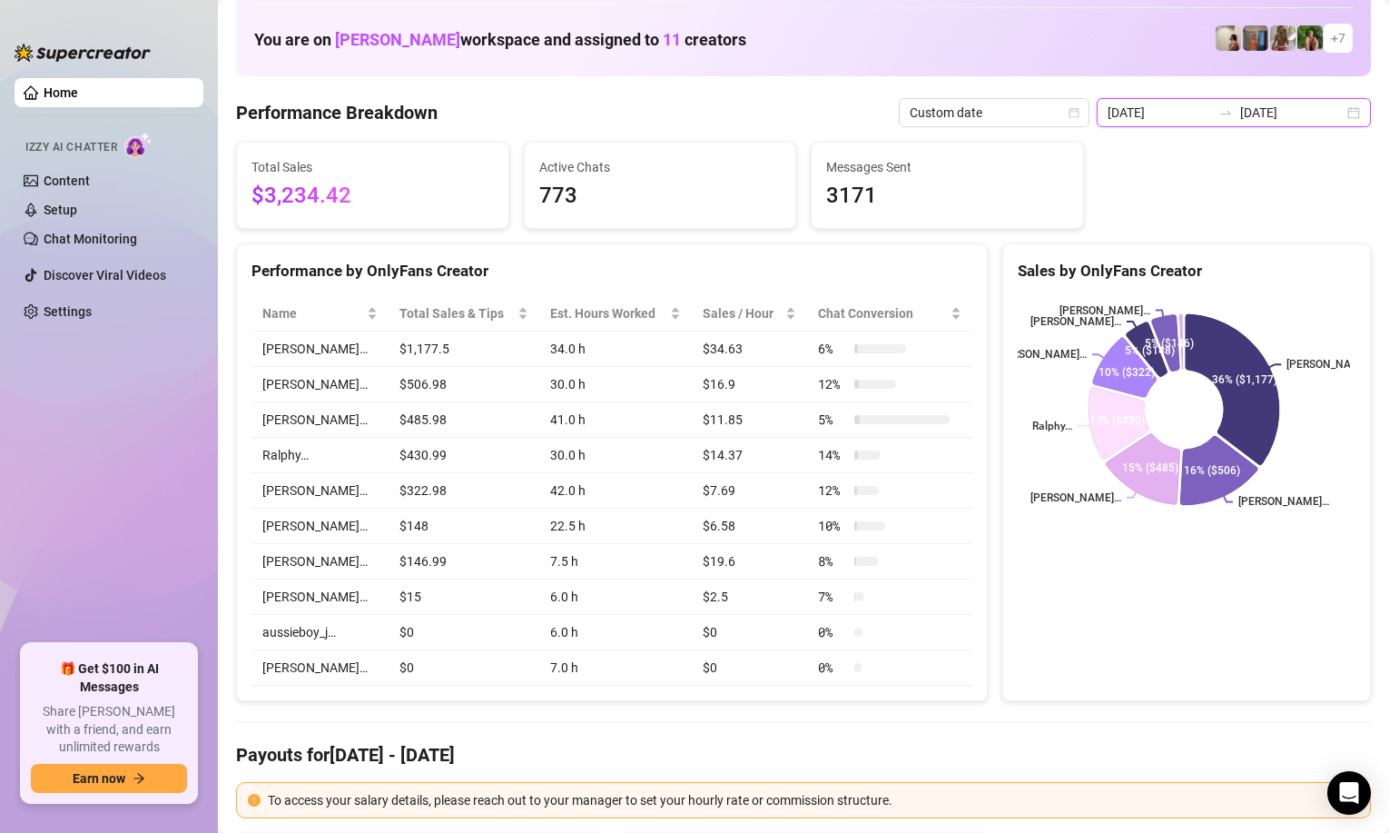
click at [1240, 110] on input "[DATE]" at bounding box center [1292, 113] width 104 height 20
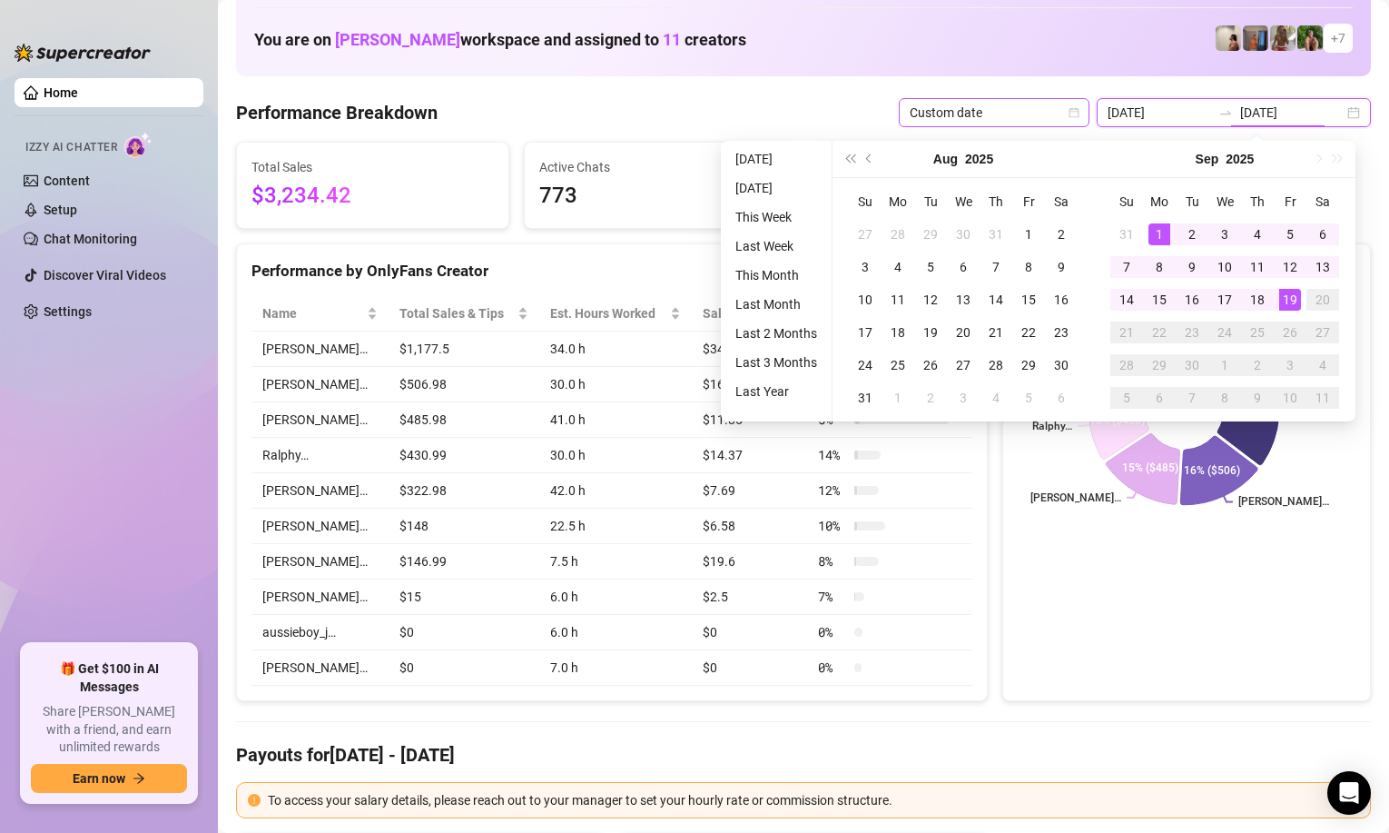
click at [973, 116] on span "Custom date" at bounding box center [994, 112] width 169 height 27
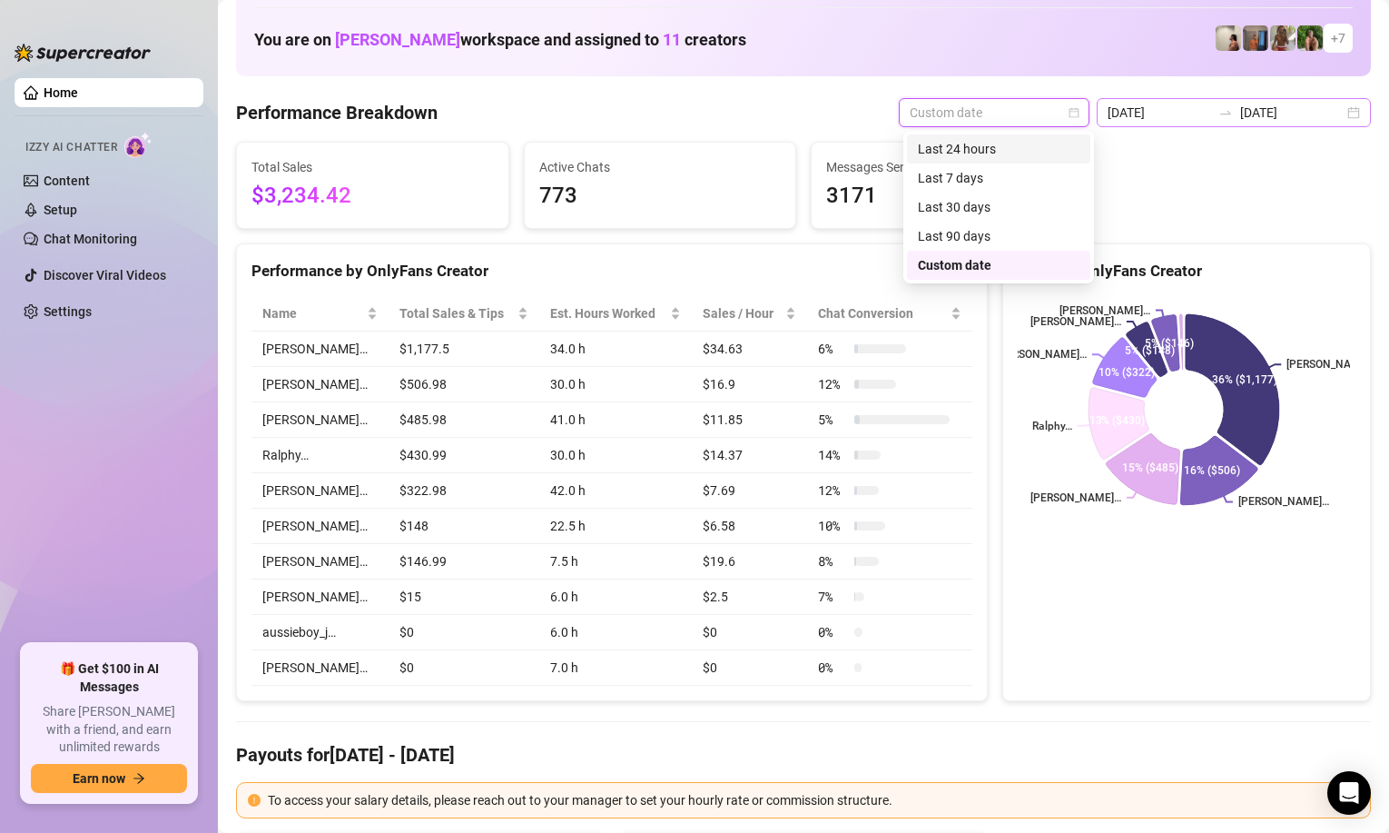
click at [1212, 106] on div at bounding box center [1225, 112] width 29 height 15
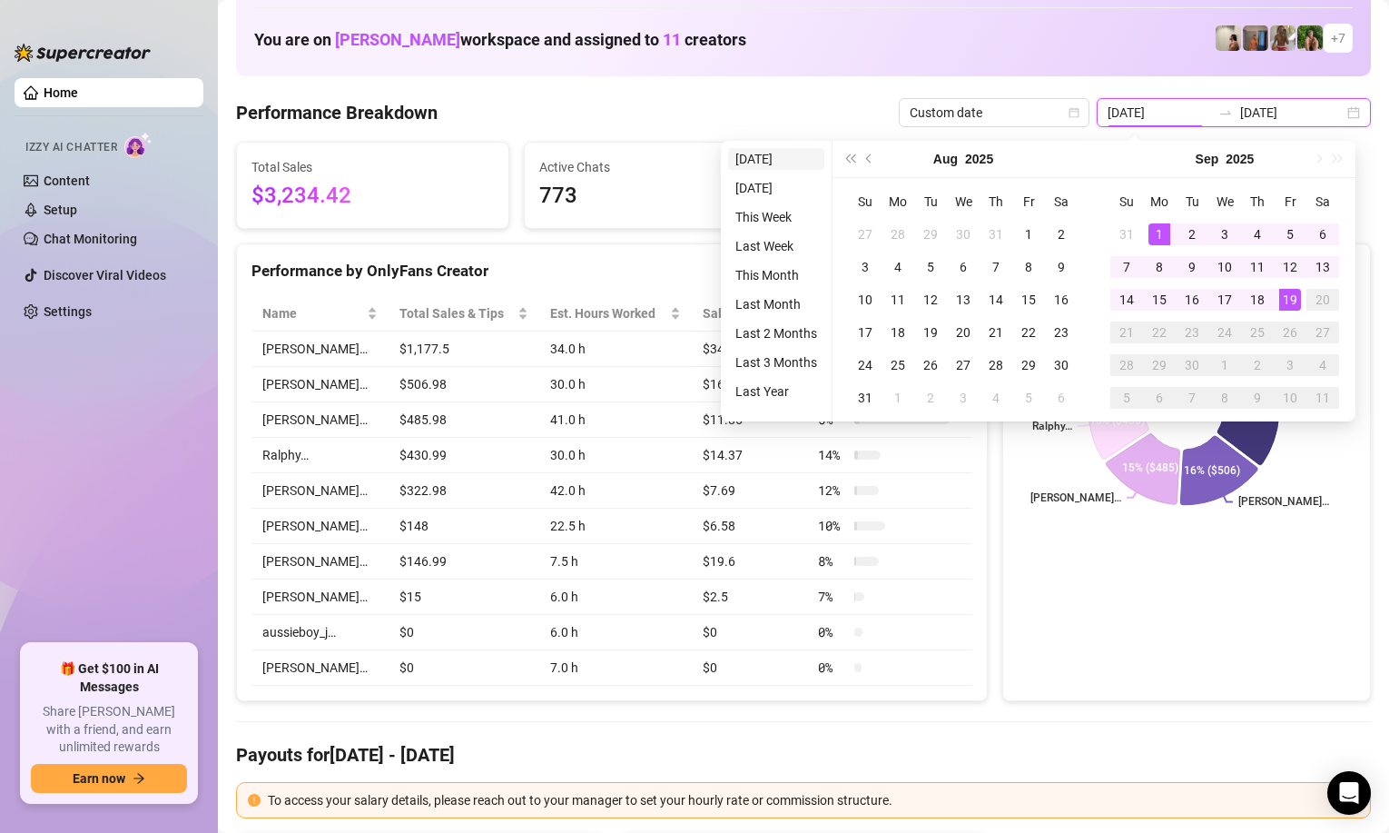
type input "[DATE]"
click at [769, 157] on li "[DATE]" at bounding box center [776, 159] width 96 height 22
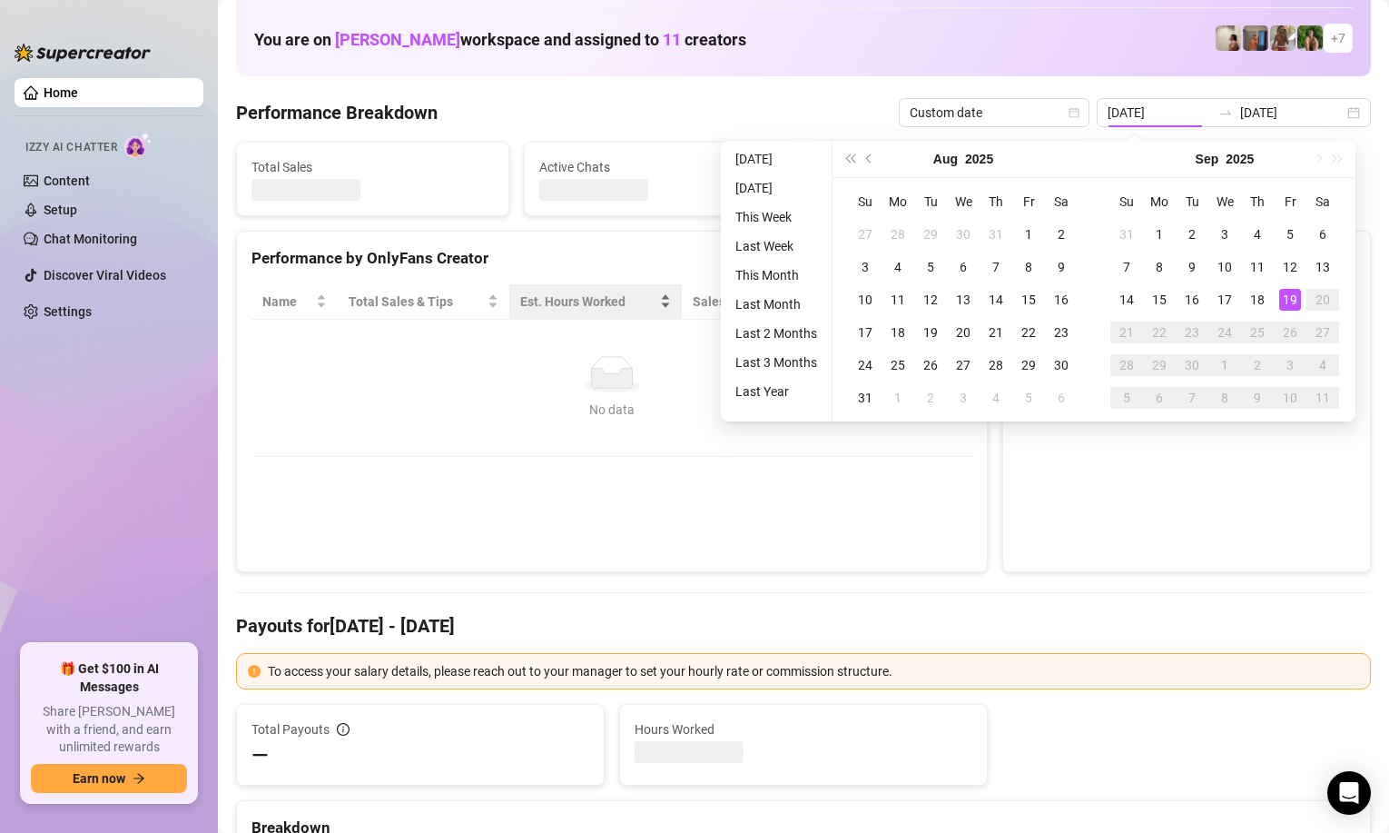
type input "[DATE]"
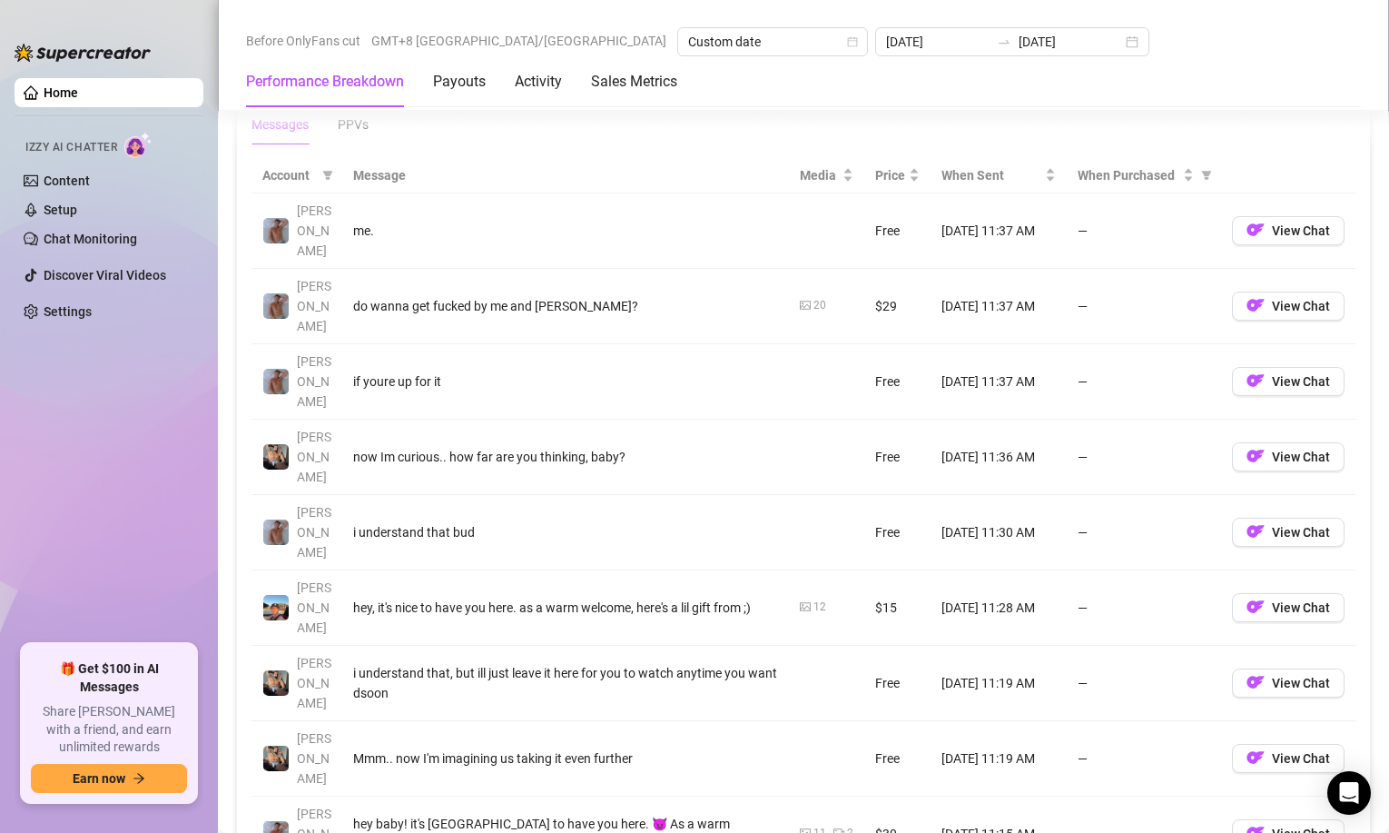
scroll to position [2088, 0]
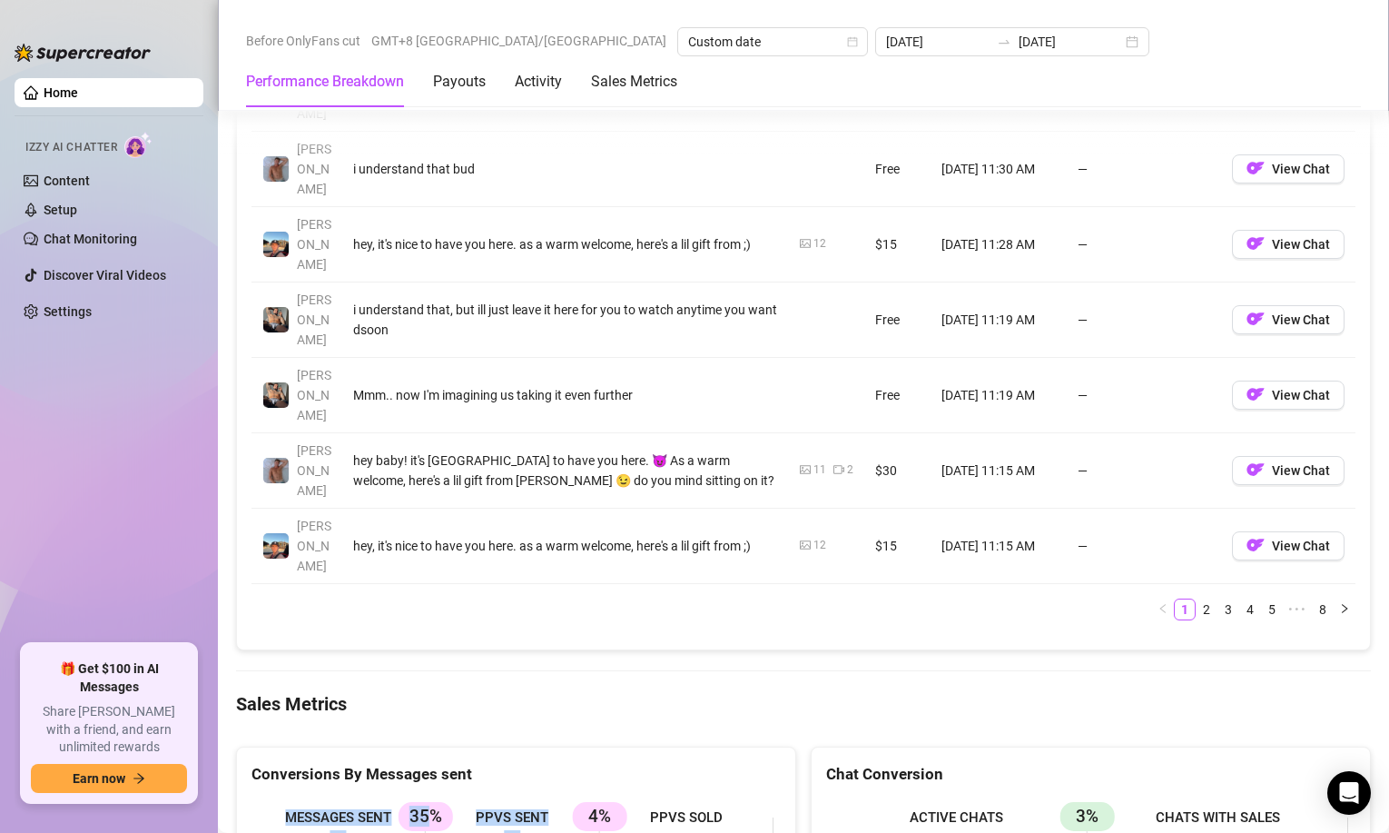
drag, startPoint x: 569, startPoint y: 562, endPoint x: 258, endPoint y: 499, distance: 317.7
click at [88, 516] on ul "Home Izzy AI Chatter Content Setup Chat Monitoring Discover Viral Videos Settin…" at bounding box center [109, 354] width 189 height 566
